Goal: Task Accomplishment & Management: Complete application form

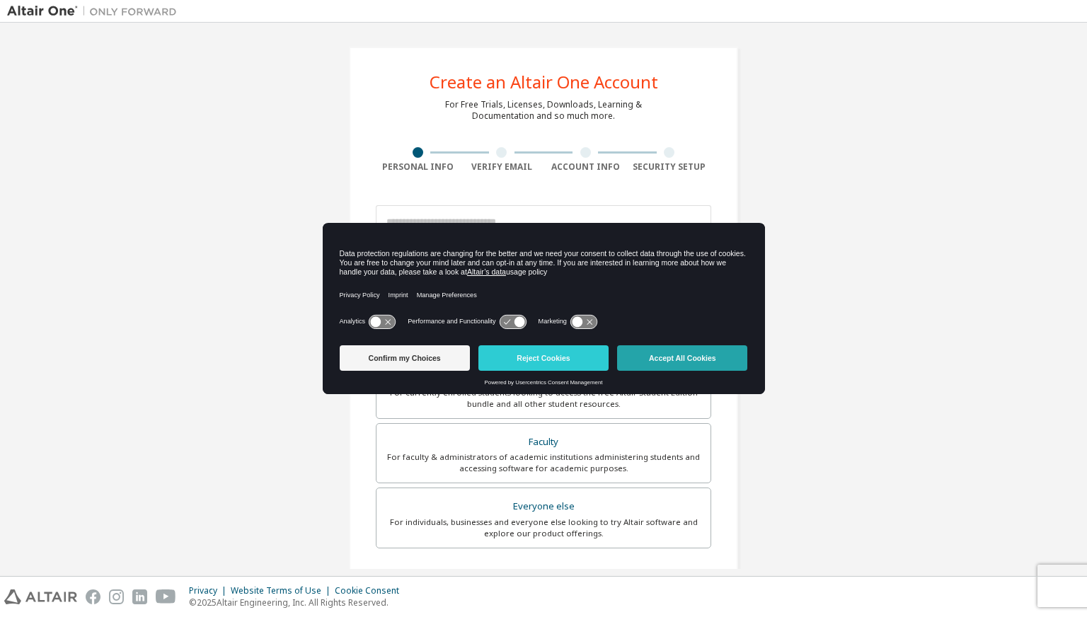
click at [651, 358] on button "Accept All Cookies" at bounding box center [682, 358] width 130 height 25
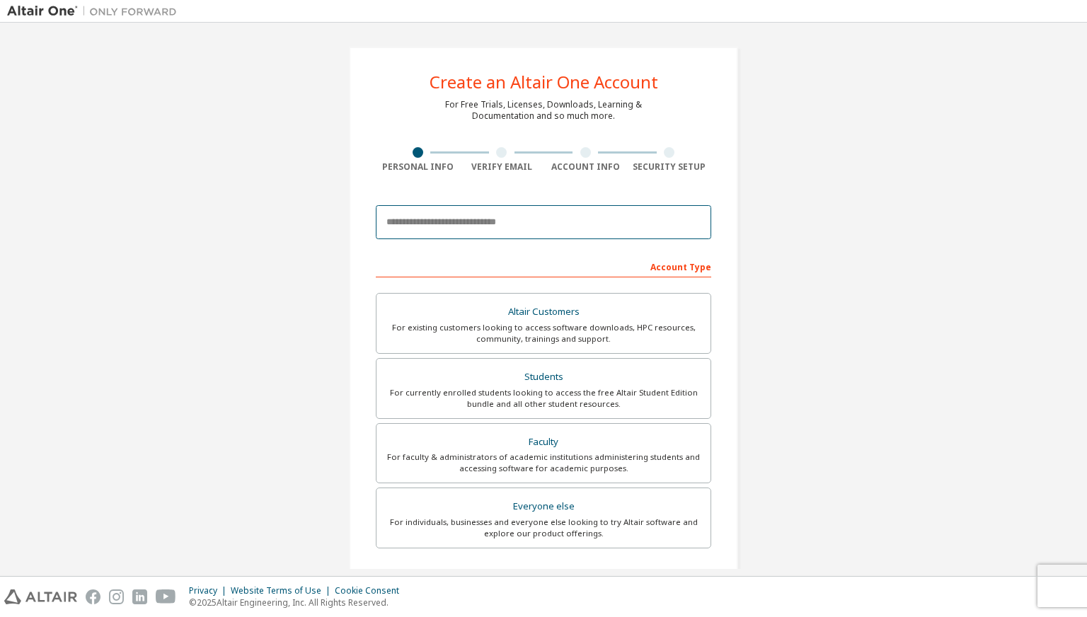
click at [531, 226] on input "email" at bounding box center [544, 222] width 336 height 34
type input "**********"
